Goal: Task Accomplishment & Management: Complete application form

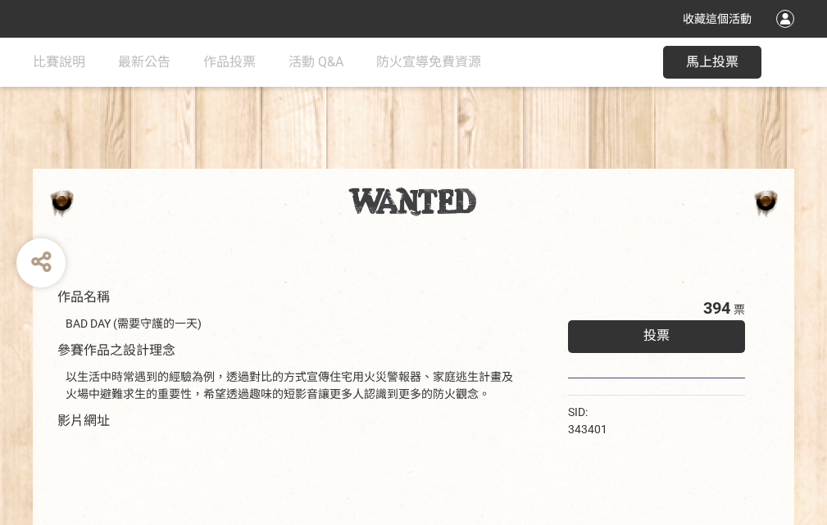
click at [788, 34] on div "收藏這個活動" at bounding box center [413, 19] width 827 height 38
click at [512, 161] on div "作品名稱 BAD DAY (需要守護的一天) 參賽作品之設計理念 以生活中時常遇到的經驗為例，透過對比的方式宣傳住宅用火災警報器、家庭逃生計畫及火場中避難求生…" at bounding box center [413, 382] width 827 height 689
click at [652, 332] on span "投票" at bounding box center [656, 336] width 26 height 16
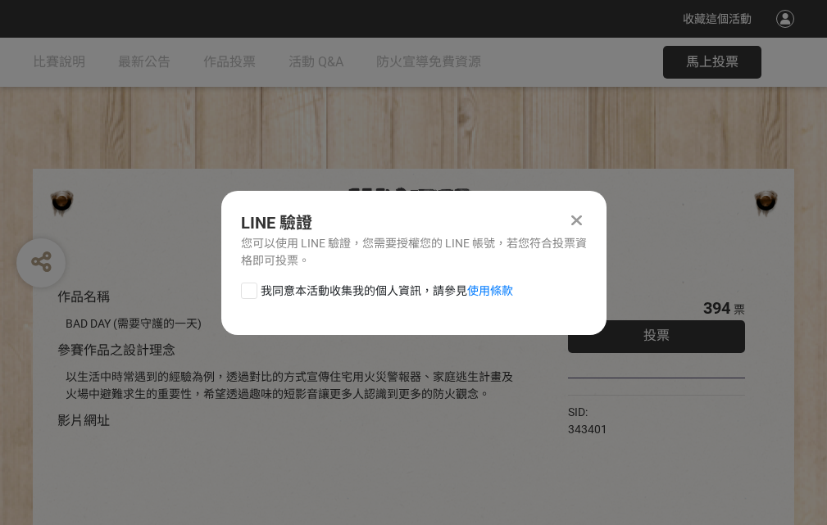
click at [248, 288] on div at bounding box center [249, 291] width 16 height 16
checkbox input "true"
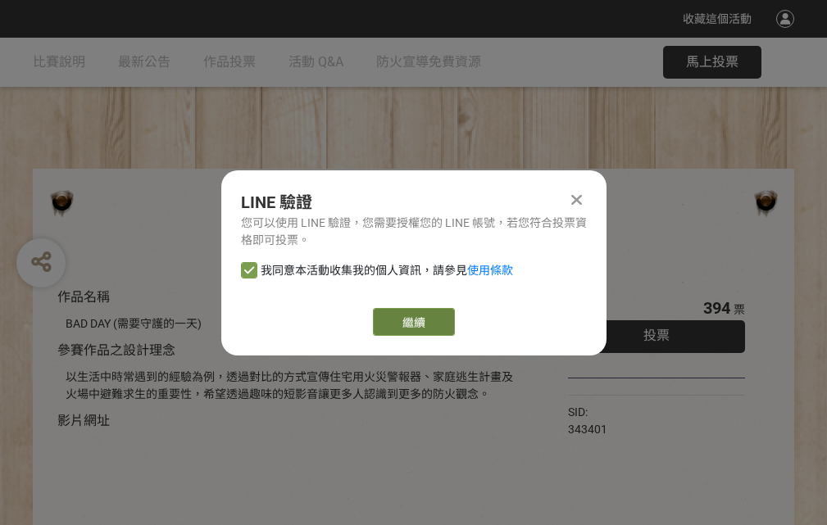
click at [412, 322] on link "繼續" at bounding box center [414, 322] width 82 height 28
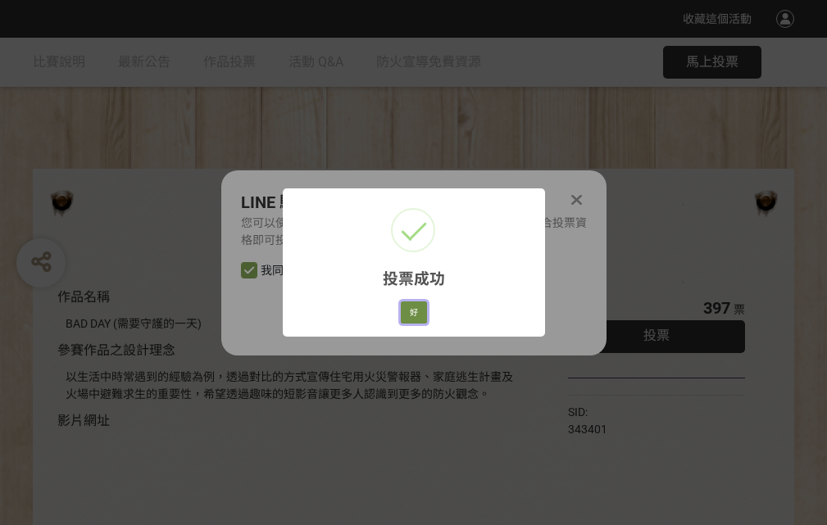
click at [409, 310] on button "好" at bounding box center [414, 313] width 26 height 23
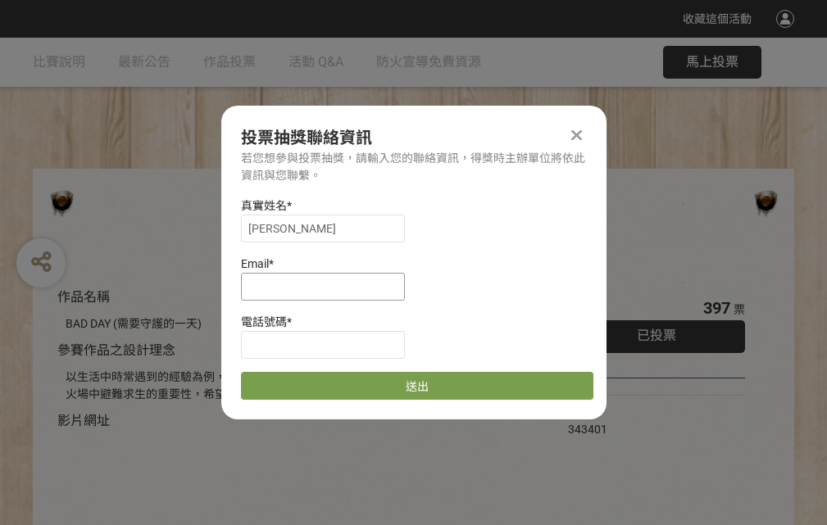
click at [328, 286] on input at bounding box center [323, 287] width 164 height 28
type input "[EMAIL_ADDRESS][DOMAIN_NAME]"
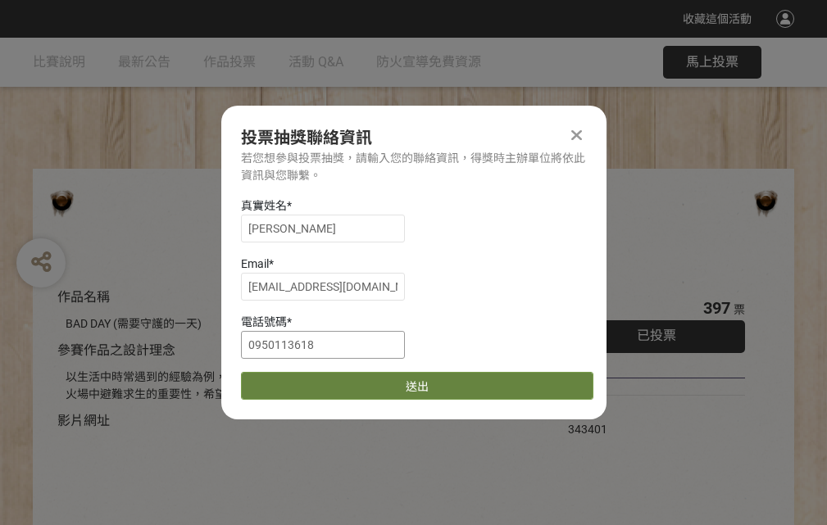
type input "0950113618"
click at [288, 380] on button "送出" at bounding box center [417, 386] width 352 height 28
